Goal: Information Seeking & Learning: Find specific fact

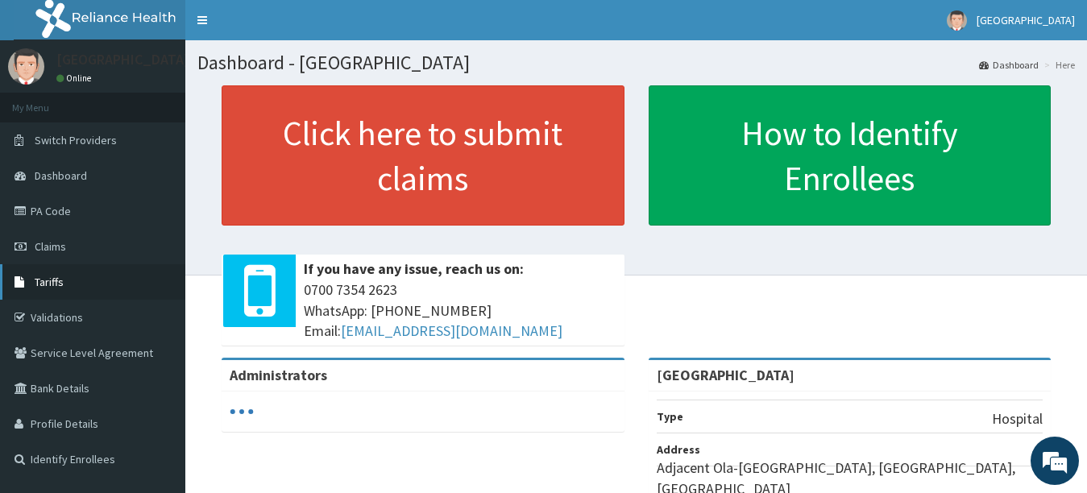
click at [57, 284] on span "Tariffs" at bounding box center [49, 282] width 29 height 15
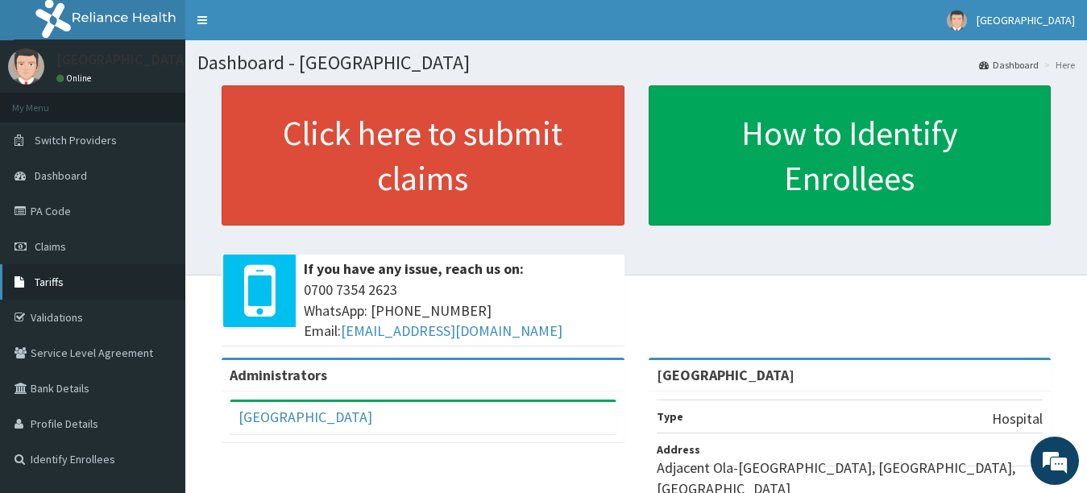
click at [72, 283] on link "Tariffs" at bounding box center [92, 281] width 185 height 35
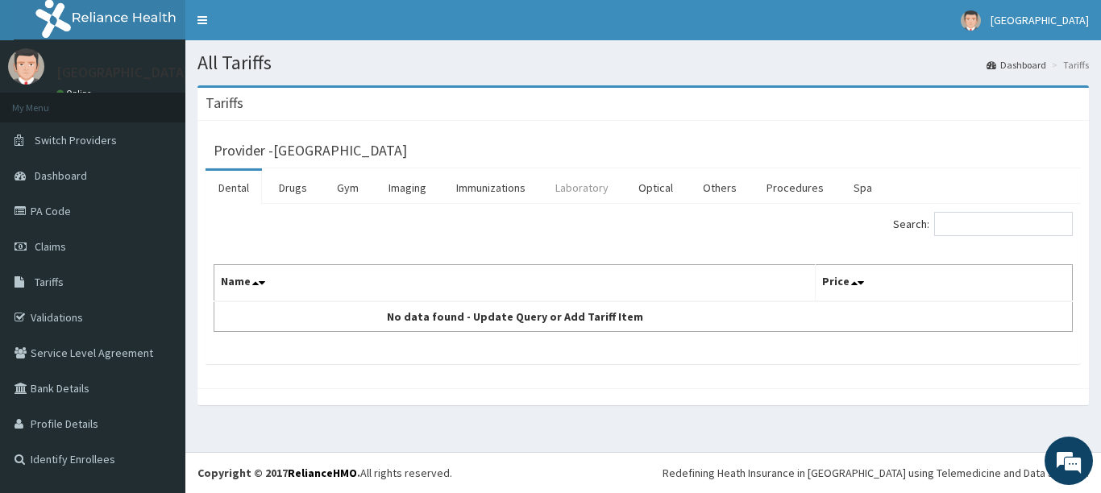
click at [580, 185] on link "Laboratory" at bounding box center [581, 188] width 79 height 34
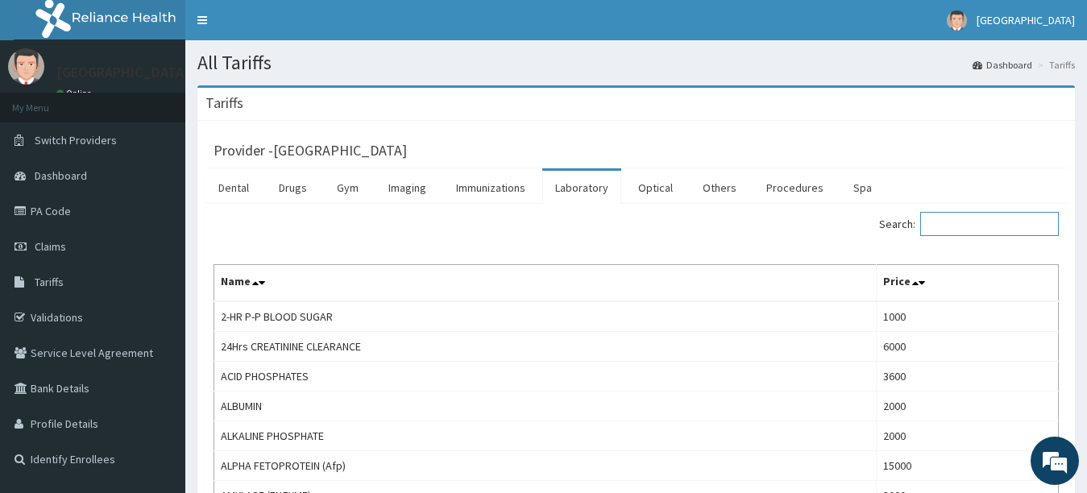
click at [974, 227] on input "Search:" at bounding box center [989, 224] width 139 height 24
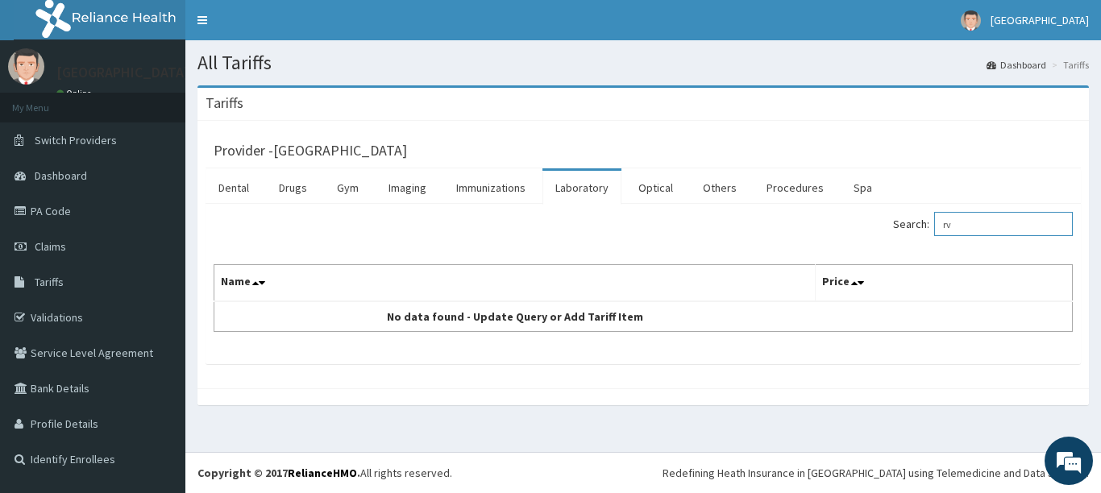
type input "r"
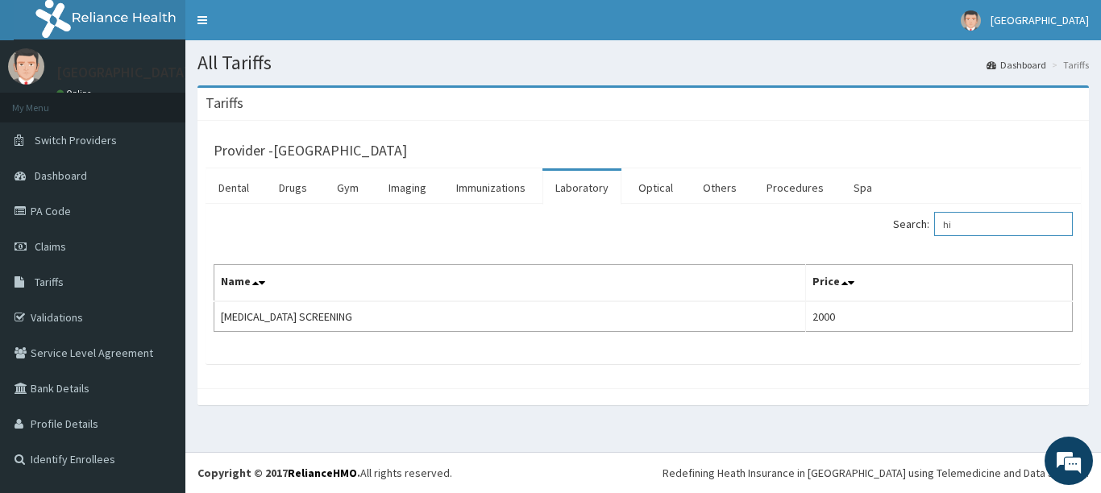
type input "h"
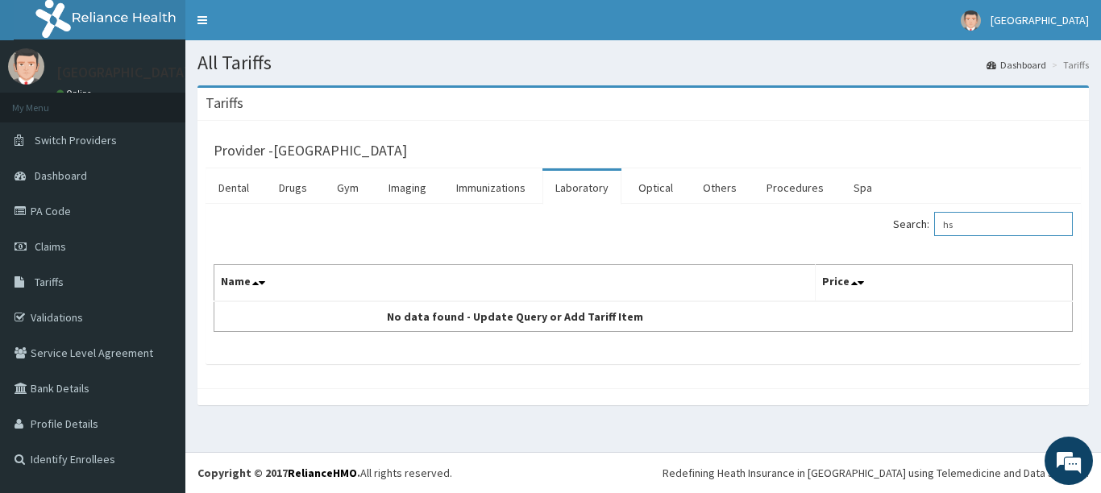
type input "h"
type input "H"
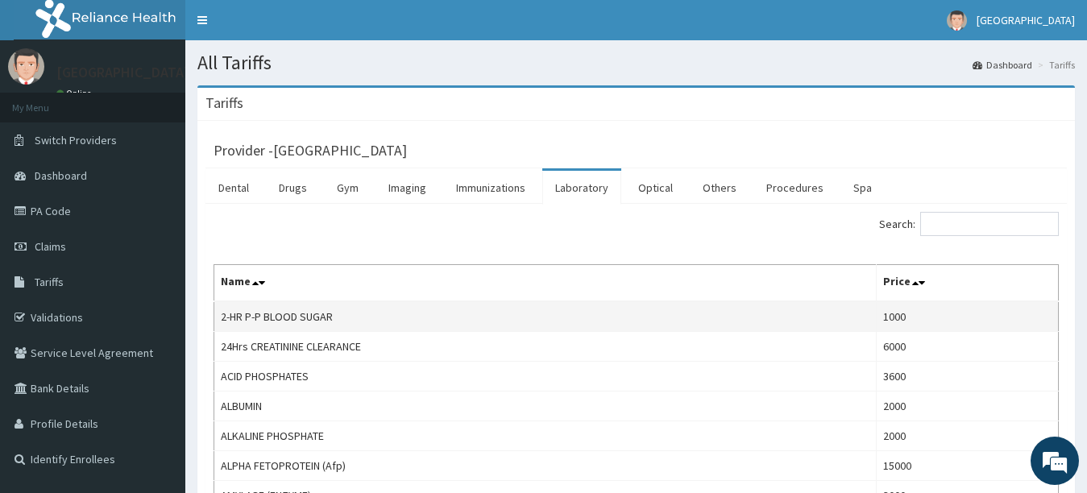
click at [904, 321] on td "1000" at bounding box center [967, 316] width 182 height 31
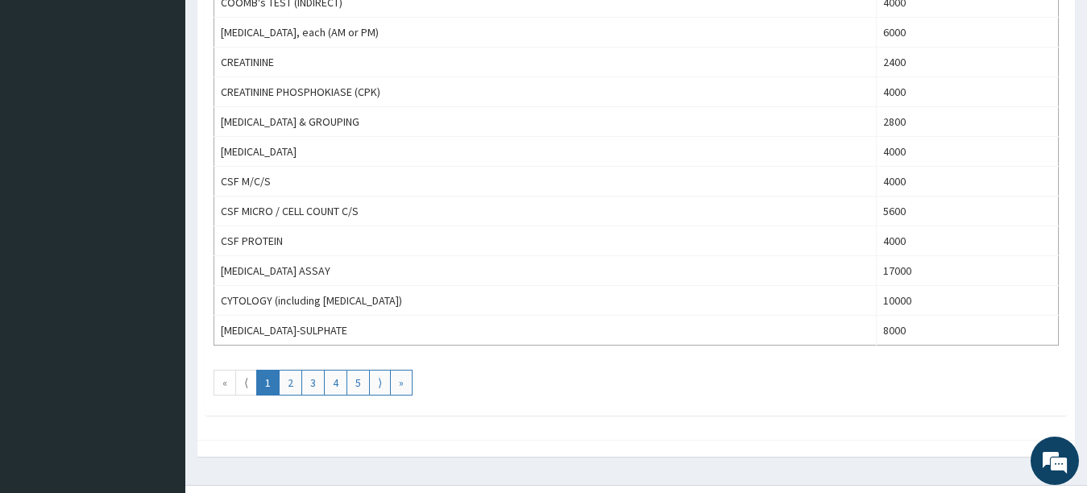
scroll to position [1451, 0]
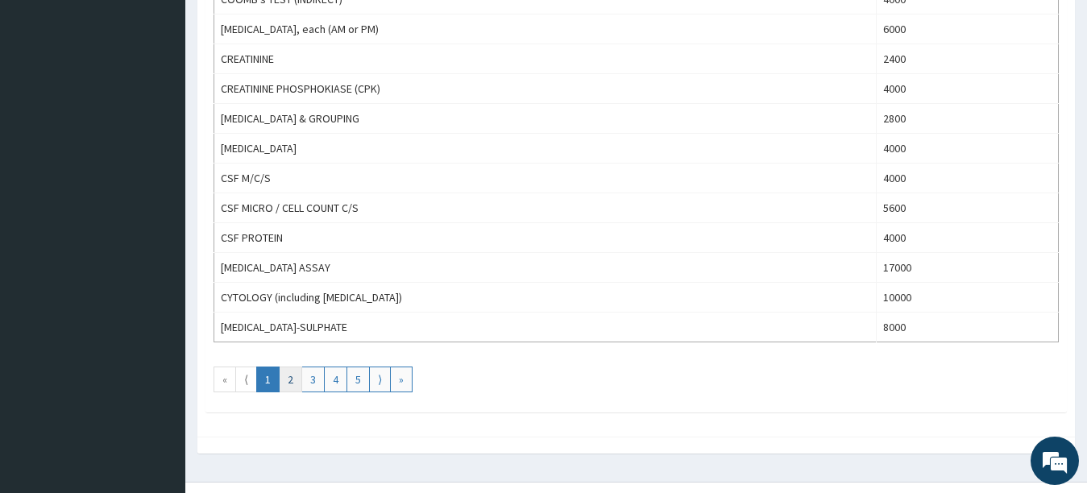
click at [293, 383] on link "2" at bounding box center [290, 380] width 23 height 26
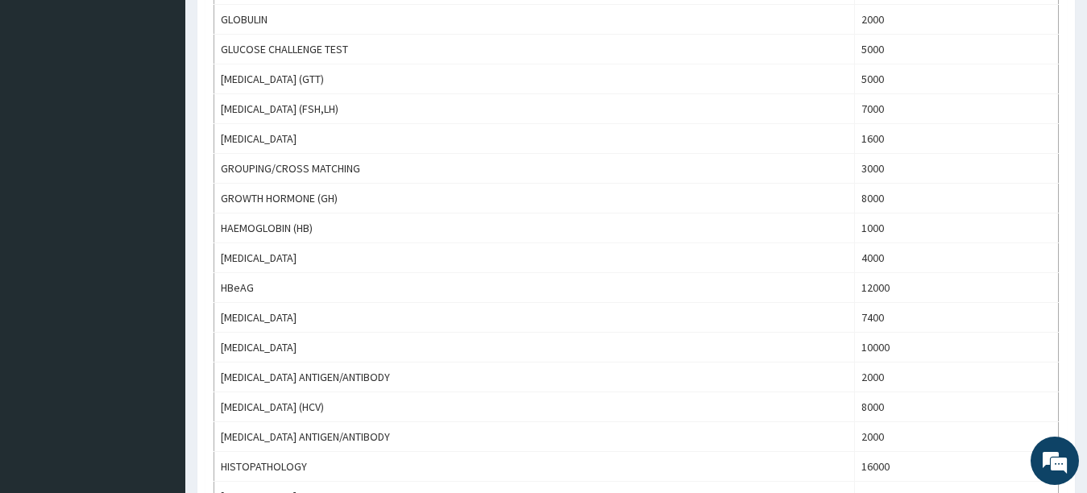
scroll to position [1015, 0]
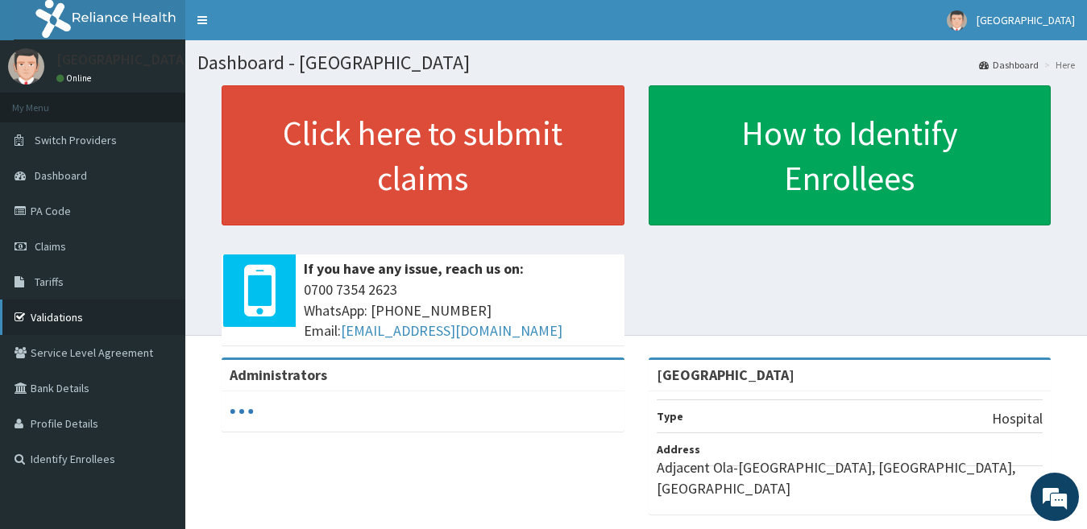
click at [73, 318] on link "Validations" at bounding box center [92, 317] width 185 height 35
click at [83, 268] on link "Tariffs" at bounding box center [92, 281] width 185 height 35
